Goal: Task Accomplishment & Management: Manage account settings

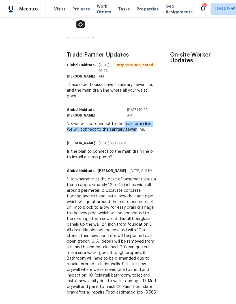
scroll to position [144, 0]
click at [199, 209] on div "On-site Worker Updates" at bounding box center [198, 288] width 57 height 473
copy div "sanitary sewer line."
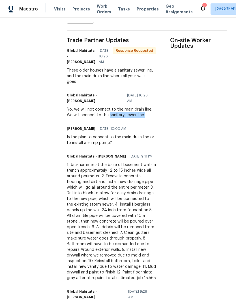
scroll to position [159, 0]
click at [192, 186] on div "On-site Worker Updates" at bounding box center [198, 273] width 57 height 473
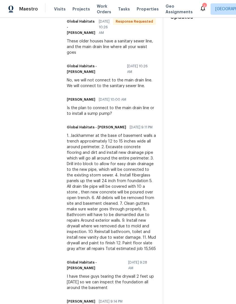
scroll to position [185, 0]
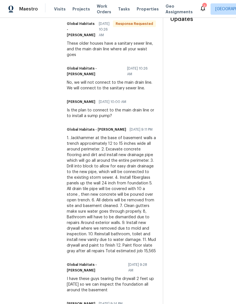
click at [186, 163] on div "On-site Worker Updates" at bounding box center [198, 247] width 57 height 473
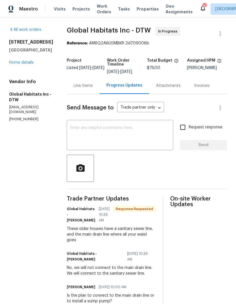
scroll to position [0, 0]
click at [200, 10] on icon at bounding box center [203, 8] width 7 height 7
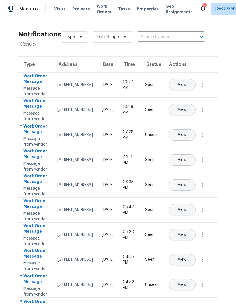
click at [200, 9] on icon at bounding box center [203, 8] width 7 height 7
click at [202, 7] on div "3" at bounding box center [204, 6] width 4 height 6
click at [201, 10] on icon at bounding box center [203, 9] width 5 height 6
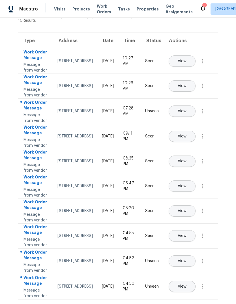
scroll to position [116, 0]
click at [187, 109] on span "View" at bounding box center [182, 111] width 9 height 4
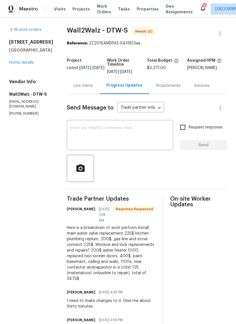
click at [101, 8] on span "Work Orders" at bounding box center [104, 8] width 14 height 11
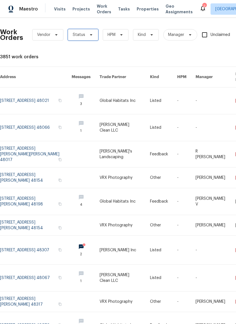
click at [87, 34] on span at bounding box center [90, 35] width 6 height 5
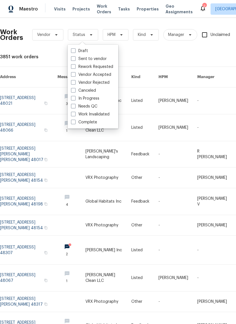
click at [91, 106] on label "Needs QC" at bounding box center [84, 107] width 26 height 6
click at [75, 106] on input "Needs QC" at bounding box center [73, 106] width 4 height 4
checkbox input "true"
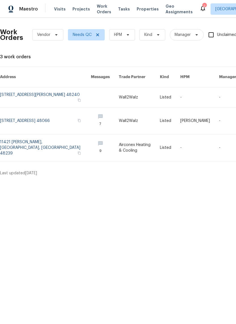
click at [39, 91] on link at bounding box center [45, 97] width 91 height 20
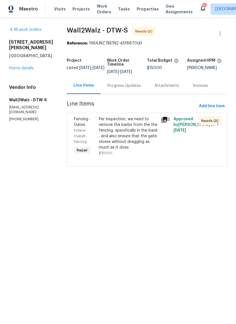
click at [114, 143] on div "Per inspection, we need to remove the barbs from the the fencing, specifically …" at bounding box center [128, 133] width 59 height 34
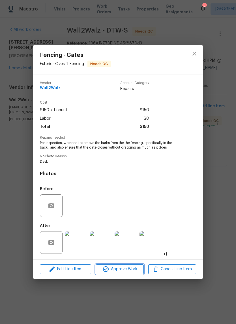
click at [131, 269] on span "Approve Work" at bounding box center [119, 269] width 44 height 7
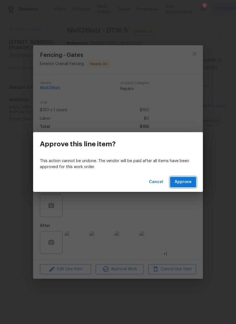
click at [183, 182] on span "Approve" at bounding box center [183, 182] width 17 height 7
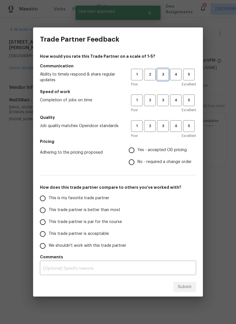
click at [159, 78] on button "3" at bounding box center [163, 75] width 12 height 12
click at [163, 103] on span "3" at bounding box center [163, 100] width 10 height 7
click at [162, 130] on button "3" at bounding box center [163, 126] width 12 height 12
click at [160, 153] on span "Yes - accepted OD pricing" at bounding box center [162, 150] width 49 height 6
click at [138, 153] on input "Yes - accepted OD pricing" at bounding box center [132, 150] width 12 height 12
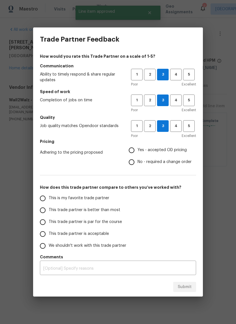
radio input "true"
click at [106, 220] on span "This trade partner is par for the course" at bounding box center [85, 222] width 73 height 6
click at [49, 220] on input "This trade partner is par for the course" at bounding box center [43, 222] width 12 height 12
click at [185, 286] on span "Submit" at bounding box center [185, 287] width 14 height 7
radio input "true"
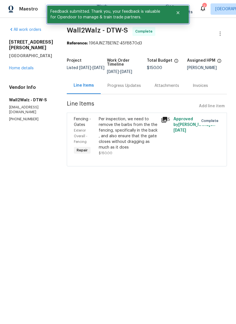
click at [178, 15] on button "Close" at bounding box center [178, 12] width 19 height 11
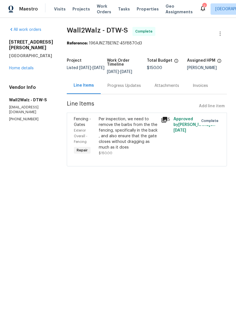
click at [97, 11] on span "Work Orders" at bounding box center [104, 8] width 14 height 11
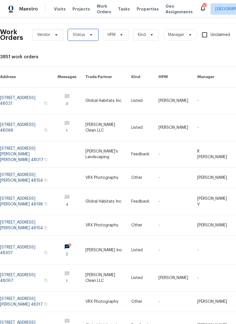
click at [89, 36] on icon at bounding box center [91, 35] width 5 height 5
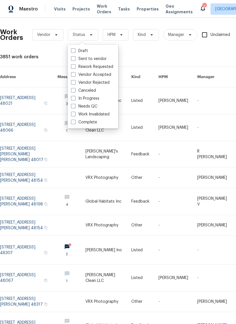
click at [91, 108] on label "Needs QC" at bounding box center [84, 107] width 26 height 6
click at [75, 107] on input "Needs QC" at bounding box center [73, 106] width 4 height 4
checkbox input "true"
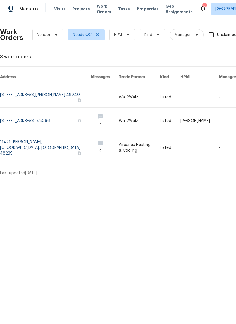
click at [47, 143] on link at bounding box center [45, 147] width 91 height 27
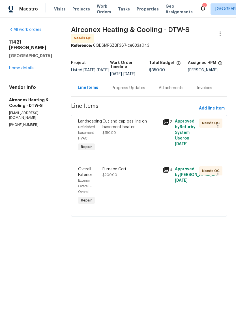
click at [134, 92] on div "Progress Updates" at bounding box center [128, 88] width 47 height 17
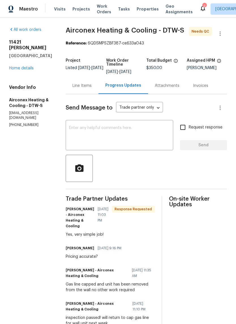
click at [81, 87] on div "Line Items" at bounding box center [81, 86] width 19 height 6
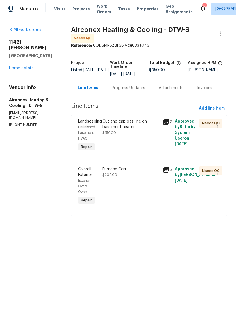
click at [132, 125] on div "Cut and cap gas line on basement heater." at bounding box center [130, 124] width 57 height 11
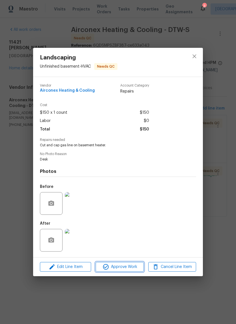
click at [123, 272] on button "Approve Work" at bounding box center [120, 267] width 48 height 10
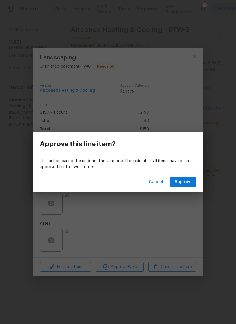
click at [184, 179] on span "Approve" at bounding box center [183, 182] width 17 height 7
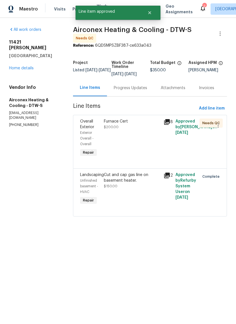
click at [125, 129] on div "Furnace Cert $200.00" at bounding box center [132, 124] width 56 height 11
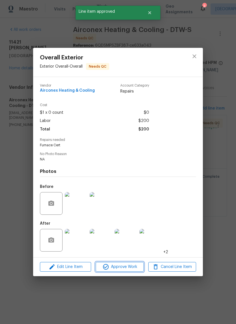
click at [134, 270] on span "Approve Work" at bounding box center [119, 267] width 44 height 7
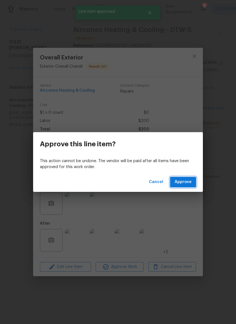
click at [187, 184] on span "Approve" at bounding box center [183, 182] width 17 height 7
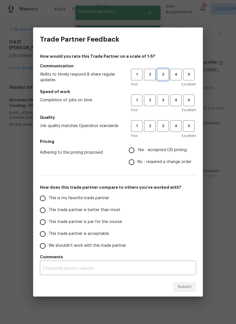
click at [164, 74] on span "3" at bounding box center [163, 74] width 10 height 7
click at [163, 101] on span "3" at bounding box center [163, 100] width 10 height 7
click at [165, 126] on span "3" at bounding box center [163, 126] width 10 height 7
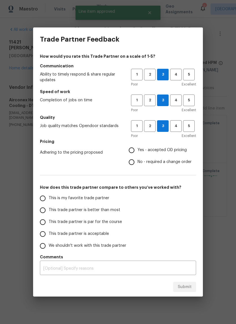
click at [159, 149] on span "Yes - accepted OD pricing" at bounding box center [162, 150] width 49 height 6
click at [138, 149] on input "Yes - accepted OD pricing" at bounding box center [132, 150] width 12 height 12
radio input "true"
click at [98, 222] on span "This trade partner is par for the course" at bounding box center [85, 222] width 73 height 6
click at [49, 222] on input "This trade partner is par for the course" at bounding box center [43, 222] width 12 height 12
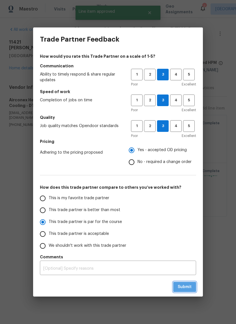
click at [185, 284] on span "Submit" at bounding box center [185, 287] width 14 height 7
radio input "true"
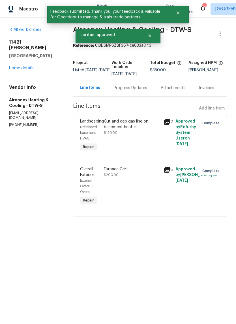
click at [27, 66] on link "Home details" at bounding box center [21, 68] width 25 height 4
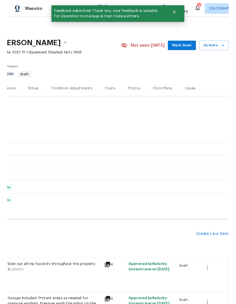
scroll to position [0, 84]
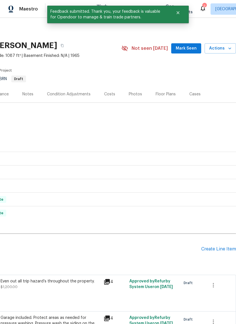
click at [229, 50] on icon "button" at bounding box center [230, 49] width 6 height 6
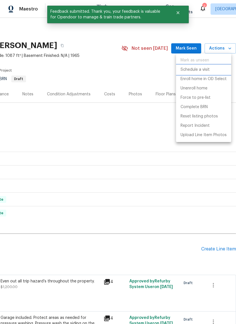
click at [208, 72] on p "Schedule a visit" at bounding box center [195, 70] width 29 height 6
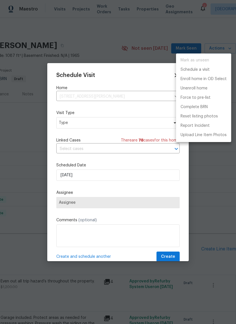
click at [120, 124] on div at bounding box center [118, 162] width 236 height 324
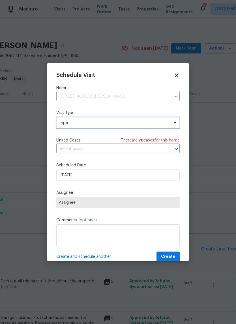
click at [172, 120] on span "Type" at bounding box center [117, 122] width 123 height 11
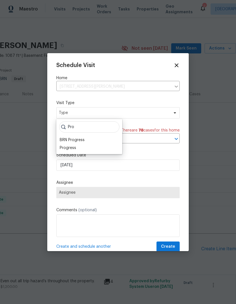
type input "Pro"
click at [93, 144] on div "BRN Progress" at bounding box center [89, 140] width 63 height 8
click at [81, 143] on div "BRN Progress" at bounding box center [72, 140] width 25 height 6
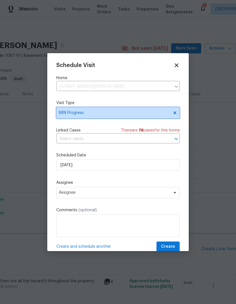
click at [102, 113] on span "BRN Progress" at bounding box center [114, 113] width 110 height 6
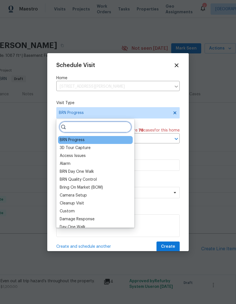
click at [103, 127] on input "search" at bounding box center [95, 126] width 72 height 11
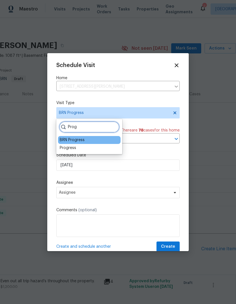
type input "Prog"
click at [67, 148] on div "Progress" at bounding box center [68, 148] width 16 height 6
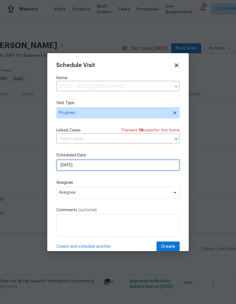
click at [102, 166] on input "8/29/2025" at bounding box center [117, 165] width 123 height 11
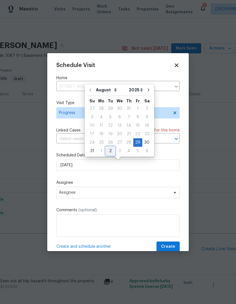
click at [110, 151] on div "2" at bounding box center [110, 151] width 9 height 8
type input "9/2/2025"
select select "8"
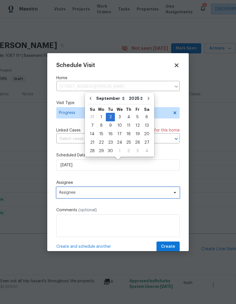
click at [122, 194] on span "Assignee" at bounding box center [114, 193] width 111 height 5
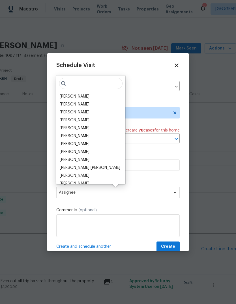
click at [88, 121] on div "[PERSON_NAME]" at bounding box center [75, 120] width 30 height 6
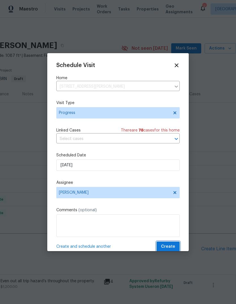
click at [165, 250] on span "Create" at bounding box center [168, 246] width 14 height 7
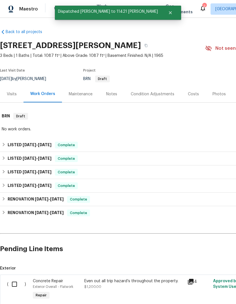
scroll to position [0, 0]
click at [200, 10] on icon at bounding box center [203, 8] width 7 height 7
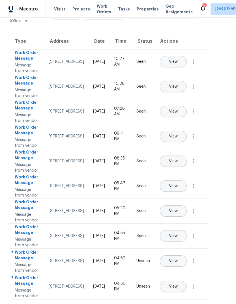
scroll to position [115, 9]
click at [178, 259] on span "View" at bounding box center [173, 261] width 9 height 4
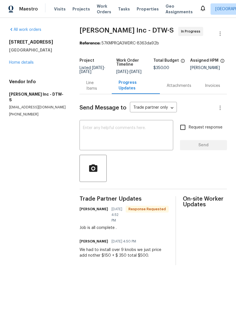
click at [200, 7] on icon at bounding box center [203, 8] width 7 height 7
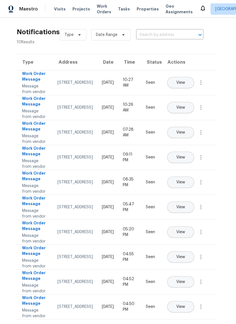
scroll to position [102, 1]
click at [67, 282] on div "[STREET_ADDRESS]" at bounding box center [74, 282] width 35 height 6
click at [77, 279] on div "[STREET_ADDRESS]" at bounding box center [74, 282] width 35 height 6
click at [68, 279] on div "830 Dartmouth Dr, Rochester Hills, MI 48307" at bounding box center [74, 282] width 35 height 6
click at [72, 279] on div "830 Dartmouth Dr, Rochester Hills, MI 48307" at bounding box center [74, 282] width 35 height 6
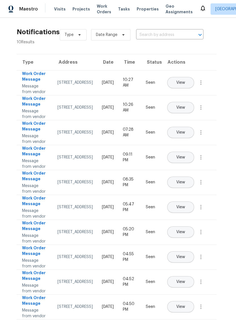
click at [185, 280] on span "View" at bounding box center [180, 282] width 9 height 4
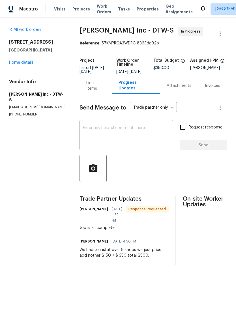
click at [24, 63] on link "Home details" at bounding box center [21, 63] width 25 height 4
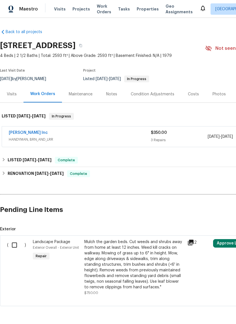
click at [37, 131] on link "Michael Radney Inc" at bounding box center [28, 133] width 39 height 4
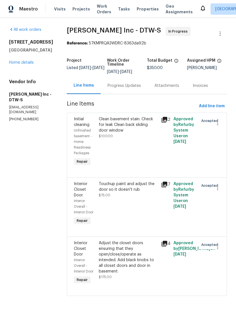
click at [166, 119] on icon at bounding box center [165, 120] width 6 height 6
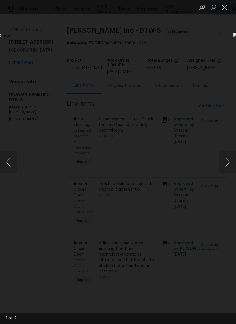
click at [230, 163] on button "Next image" at bounding box center [227, 162] width 17 height 23
click at [229, 163] on button "Next image" at bounding box center [227, 162] width 17 height 23
click at [224, 10] on button "Close lightbox" at bounding box center [224, 7] width 11 height 10
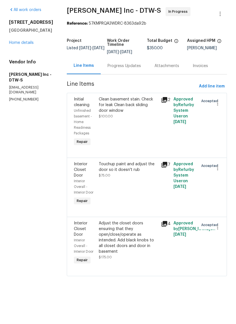
click at [163, 182] on icon at bounding box center [165, 185] width 6 height 6
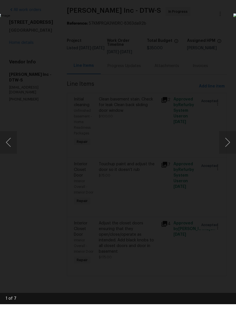
click at [226, 151] on button "Next image" at bounding box center [227, 162] width 17 height 23
click at [227, 151] on button "Next image" at bounding box center [227, 162] width 17 height 23
click at [229, 151] on button "Next image" at bounding box center [227, 162] width 17 height 23
click at [231, 151] on button "Next image" at bounding box center [227, 162] width 17 height 23
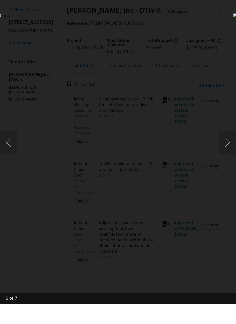
click at [228, 151] on button "Next image" at bounding box center [227, 162] width 17 height 23
click at [230, 151] on button "Next image" at bounding box center [227, 162] width 17 height 23
click at [185, 33] on img "Lightbox" at bounding box center [91, 162] width 188 height 258
click at [185, 102] on img "Lightbox" at bounding box center [91, 162] width 188 height 258
click at [185, 121] on img "Lightbox" at bounding box center [91, 162] width 188 height 258
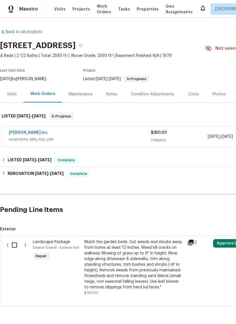
click at [38, 134] on link "[PERSON_NAME] Inc" at bounding box center [28, 133] width 39 height 4
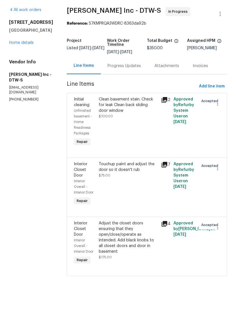
click at [165, 240] on icon at bounding box center [164, 243] width 7 height 7
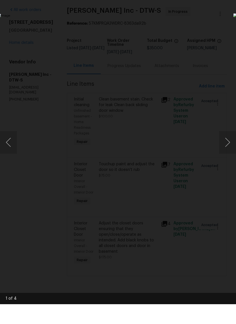
click at [230, 151] on button "Next image" at bounding box center [227, 162] width 17 height 23
click at [229, 151] on button "Next image" at bounding box center [227, 162] width 17 height 23
click at [227, 151] on button "Next image" at bounding box center [227, 162] width 17 height 23
click at [225, 151] on button "Next image" at bounding box center [227, 162] width 17 height 23
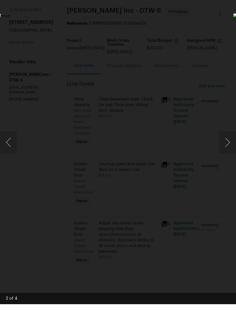
click at [222, 15] on div "Lightbox" at bounding box center [118, 162] width 236 height 324
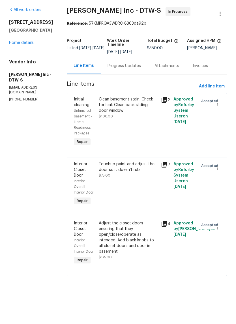
click at [158, 179] on div "Touchup paint and adjust the door so it doesn't rub $75.00" at bounding box center [128, 203] width 62 height 49
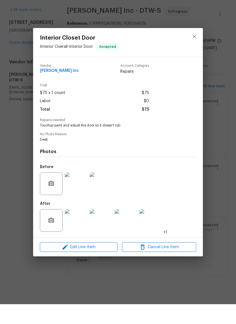
click at [80, 229] on img at bounding box center [76, 240] width 23 height 23
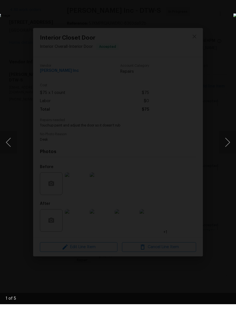
click at [231, 151] on button "Next image" at bounding box center [227, 162] width 17 height 23
click at [229, 151] on button "Next image" at bounding box center [227, 162] width 17 height 23
click at [228, 151] on button "Next image" at bounding box center [227, 162] width 17 height 23
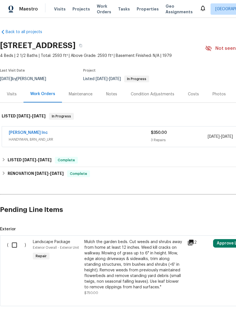
click at [31, 134] on link "[PERSON_NAME] Inc" at bounding box center [28, 133] width 39 height 4
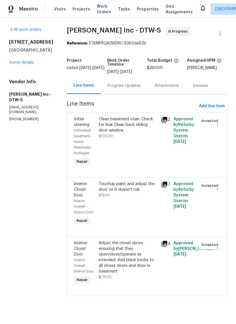
click at [126, 89] on div "Progress Updates" at bounding box center [124, 85] width 47 height 17
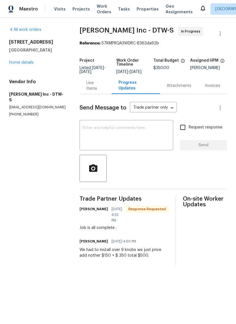
click at [99, 89] on div "Line Items" at bounding box center [95, 85] width 19 height 11
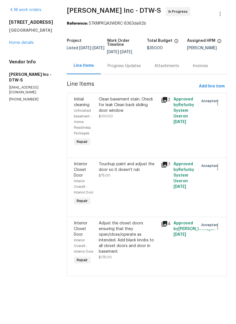
click at [135, 83] on div "Progress Updates" at bounding box center [124, 86] width 33 height 6
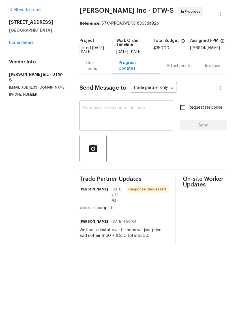
click at [99, 80] on div "Line Items" at bounding box center [95, 85] width 19 height 11
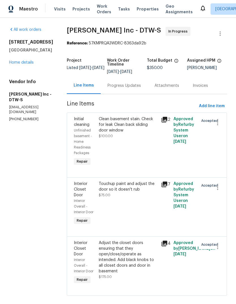
click at [136, 87] on div "Progress Updates" at bounding box center [124, 86] width 33 height 6
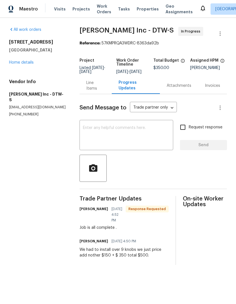
click at [100, 91] on div "Line Items" at bounding box center [95, 85] width 19 height 11
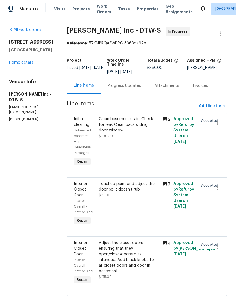
scroll to position [11, 0]
click at [134, 83] on div "Progress Updates" at bounding box center [124, 86] width 33 height 6
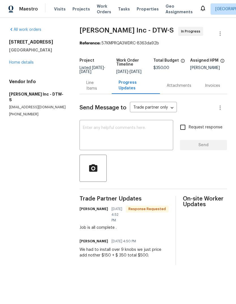
click at [101, 90] on div "Line Items" at bounding box center [95, 85] width 19 height 11
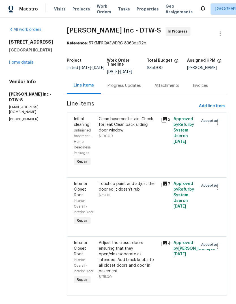
scroll to position [11, 0]
click at [125, 83] on div "Progress Updates" at bounding box center [124, 86] width 33 height 6
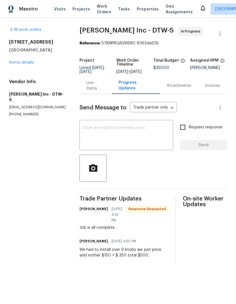
click at [125, 140] on textarea at bounding box center [126, 136] width 87 height 20
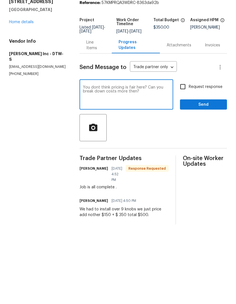
click at [84, 126] on textarea "You dont think pricing is fair here? Can you break down costs more then?" at bounding box center [126, 136] width 87 height 20
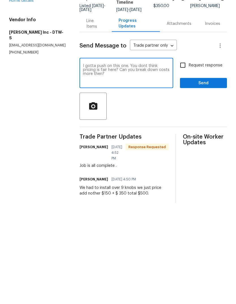
type textarea "I gotta push on this one. You dont think pricing is fair here? Can you break do…"
click at [206, 142] on span "Send" at bounding box center [204, 145] width 38 height 7
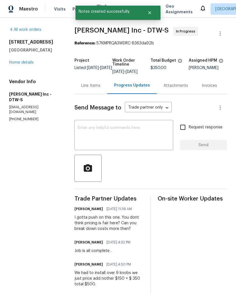
click at [25, 59] on div "830 Dartmouth Dr Rochester Hills, MI 48307 Home details" at bounding box center [35, 52] width 52 height 26
click at [23, 64] on link "Home details" at bounding box center [21, 63] width 25 height 4
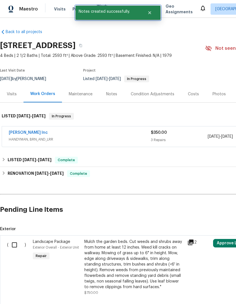
click at [153, 13] on button "Close" at bounding box center [149, 12] width 19 height 11
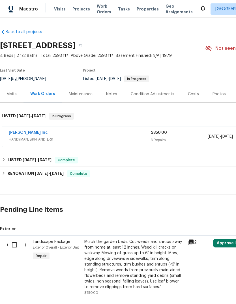
click at [140, 8] on span "Properties" at bounding box center [148, 9] width 22 height 6
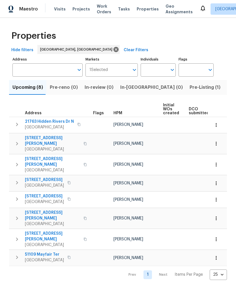
click at [224, 92] on button "Listed (18)" at bounding box center [239, 87] width 30 height 15
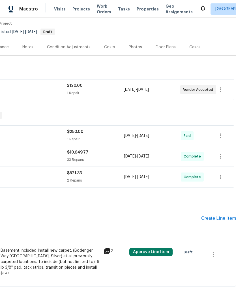
scroll to position [47, 84]
click at [221, 217] on div "Create Line Item" at bounding box center [218, 218] width 35 height 5
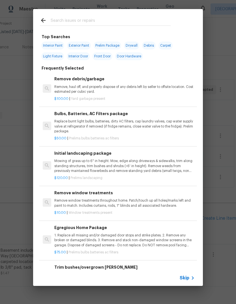
click at [132, 12] on div at bounding box center [105, 20] width 144 height 22
click at [108, 18] on input "text" at bounding box center [111, 21] width 120 height 8
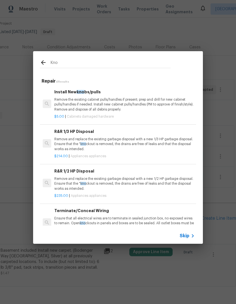
type input "Knob"
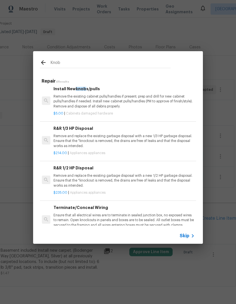
scroll to position [3, 1]
click at [144, 102] on p "Remove the existing cabinet pulls/handles if present; prep and drill for new ca…" at bounding box center [124, 101] width 140 height 14
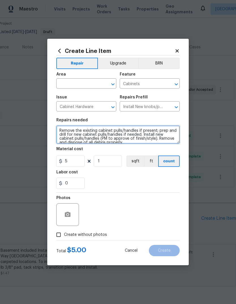
click at [116, 137] on textarea "Remove the existing cabinet pulls/handles if present; prep and drill for new ca…" at bounding box center [117, 135] width 123 height 18
click at [115, 136] on textarea "Remove the existing cabinet pulls/handles if present; prep and drill for new ca…" at bounding box center [117, 135] width 123 height 18
click at [121, 137] on textarea "Remove the existing cabinet pulls/handles if present; prep and drill for new ca…" at bounding box center [117, 135] width 123 height 18
click at [120, 137] on textarea "Remove the existing cabinet pulls/handles if present; prep and drill for new ca…" at bounding box center [117, 135] width 123 height 18
click at [123, 138] on textarea "Remove the existing cabinet pulls/handles if present; prep and drill for new ca…" at bounding box center [117, 135] width 123 height 18
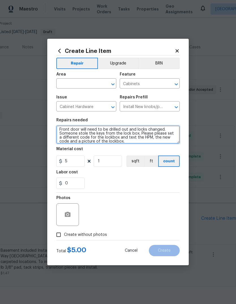
scroll to position [1, 0]
type textarea "Front door will need to be drilled out and locks changed. Someone stole the key…"
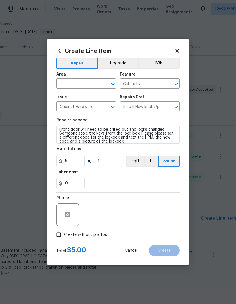
click at [93, 85] on input "text" at bounding box center [78, 84] width 44 height 9
click at [90, 94] on li "Front" at bounding box center [86, 96] width 60 height 9
type input "Front"
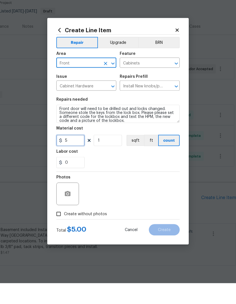
click at [75, 156] on input "5" at bounding box center [70, 161] width 28 height 11
click at [72, 156] on input "5" at bounding box center [70, 161] width 28 height 11
click at [71, 156] on input "5" at bounding box center [70, 161] width 28 height 11
click at [72, 156] on input "5" at bounding box center [70, 161] width 28 height 11
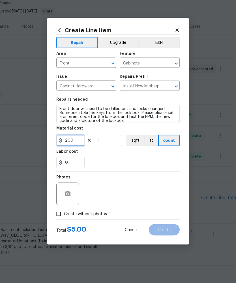
type input "200"
click at [161, 171] on section "Repairs needed Front door will need to be drilled out and locks changed. Someon…" at bounding box center [117, 154] width 123 height 78
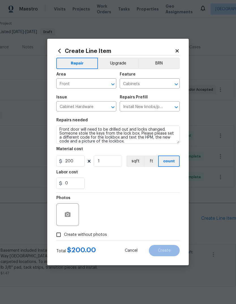
click at [94, 234] on span "Create without photos" at bounding box center [85, 235] width 43 height 6
click at [64, 234] on input "Create without photos" at bounding box center [58, 235] width 11 height 11
checkbox input "true"
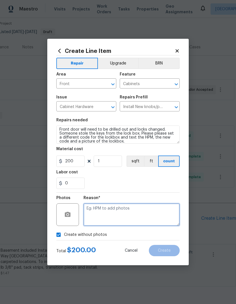
click at [133, 210] on textarea at bounding box center [132, 215] width 96 height 23
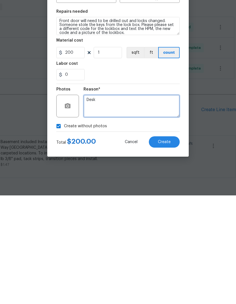
type textarea "Desk"
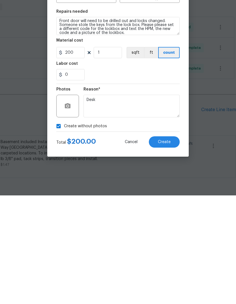
click at [167, 249] on span "Create" at bounding box center [164, 251] width 13 height 4
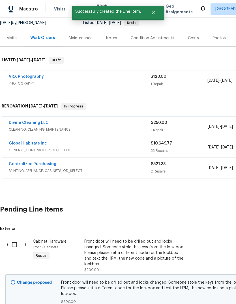
scroll to position [56, 0]
click at [14, 239] on input "checkbox" at bounding box center [16, 245] width 16 height 12
checkbox input "true"
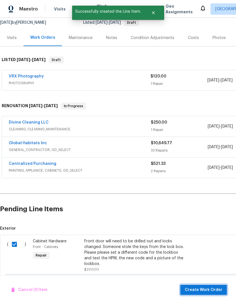
click at [207, 289] on span "Create Work Order" at bounding box center [204, 290] width 38 height 7
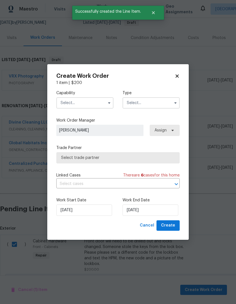
click at [94, 102] on input "text" at bounding box center [84, 102] width 57 height 11
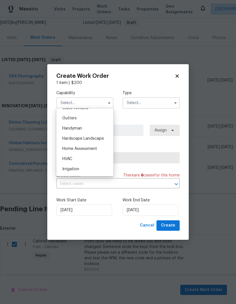
scroll to position [305, 0]
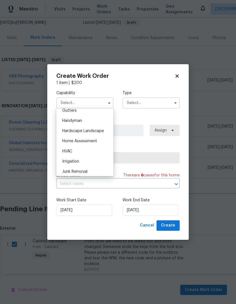
click at [87, 119] on div "Handyman" at bounding box center [85, 121] width 54 height 10
type input "Handyman"
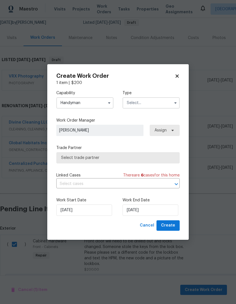
click at [167, 102] on input "text" at bounding box center [151, 102] width 57 height 11
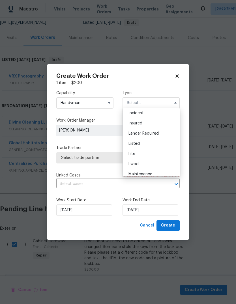
scroll to position [37, 0]
click at [156, 140] on div "Listed" at bounding box center [151, 139] width 54 height 10
type input "Listed"
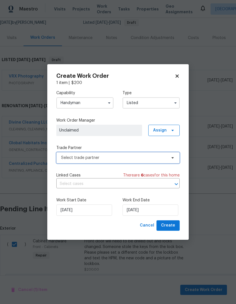
click at [118, 162] on span "Select trade partner" at bounding box center [117, 157] width 123 height 11
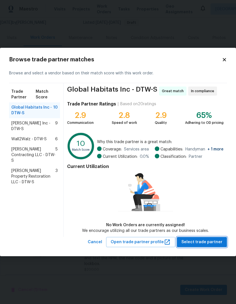
click at [209, 245] on span "Select trade partner" at bounding box center [201, 242] width 41 height 7
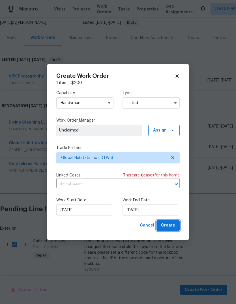
click at [172, 226] on span "Create" at bounding box center [168, 225] width 14 height 7
checkbox input "false"
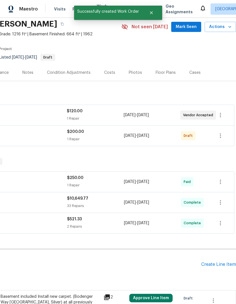
scroll to position [22, 84]
click at [221, 129] on button "button" at bounding box center [221, 136] width 14 height 14
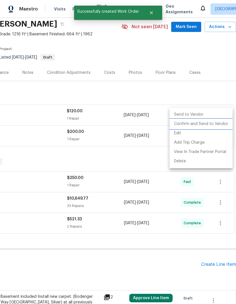
click at [211, 126] on li "Confirm and Send to Vendor" at bounding box center [201, 123] width 63 height 9
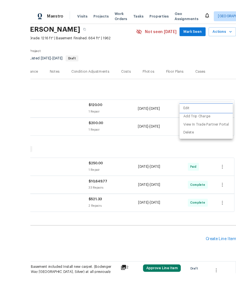
scroll to position [4, 0]
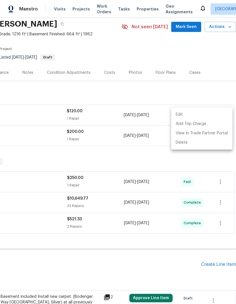
click at [140, 8] on div at bounding box center [118, 152] width 236 height 304
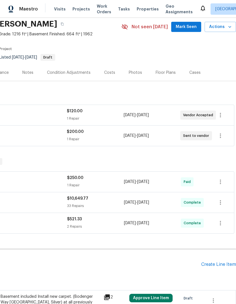
click at [137, 7] on span "Properties" at bounding box center [148, 9] width 22 height 6
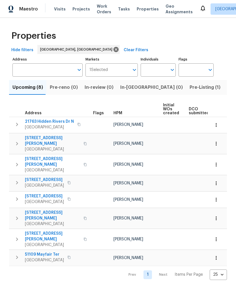
click at [190, 85] on span "Pre-Listing (1)" at bounding box center [205, 88] width 31 height 8
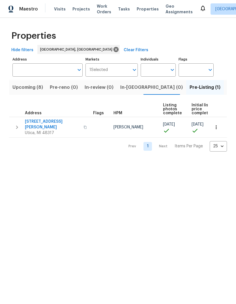
click at [52, 123] on span "11040 Messmore Rd" at bounding box center [52, 124] width 55 height 11
click at [227, 88] on span "Listed (18)" at bounding box center [238, 88] width 23 height 8
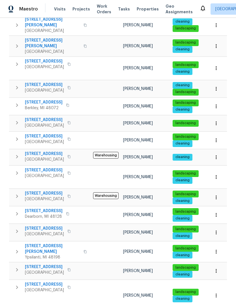
click at [145, 5] on div "Visits Projects Work Orders Tasks Properties Geo Assignments" at bounding box center [127, 8] width 146 height 11
click at [137, 10] on span "Properties" at bounding box center [148, 9] width 22 height 6
click at [139, 9] on span "Properties" at bounding box center [148, 9] width 22 height 6
click at [54, 3] on div "Maestro Visits Projects Work Orders Tasks Properties Geo Assignments Detroit, M…" at bounding box center [118, 9] width 236 height 18
click at [57, 9] on span "Visits" at bounding box center [60, 9] width 12 height 6
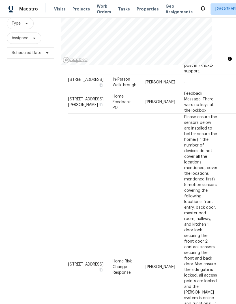
scroll to position [123, 0]
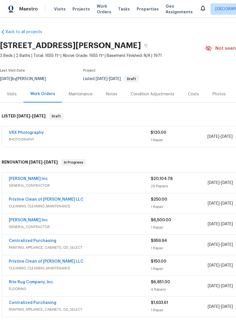
click at [218, 90] on div "Photos" at bounding box center [219, 94] width 27 height 17
